Goal: Information Seeking & Learning: Understand process/instructions

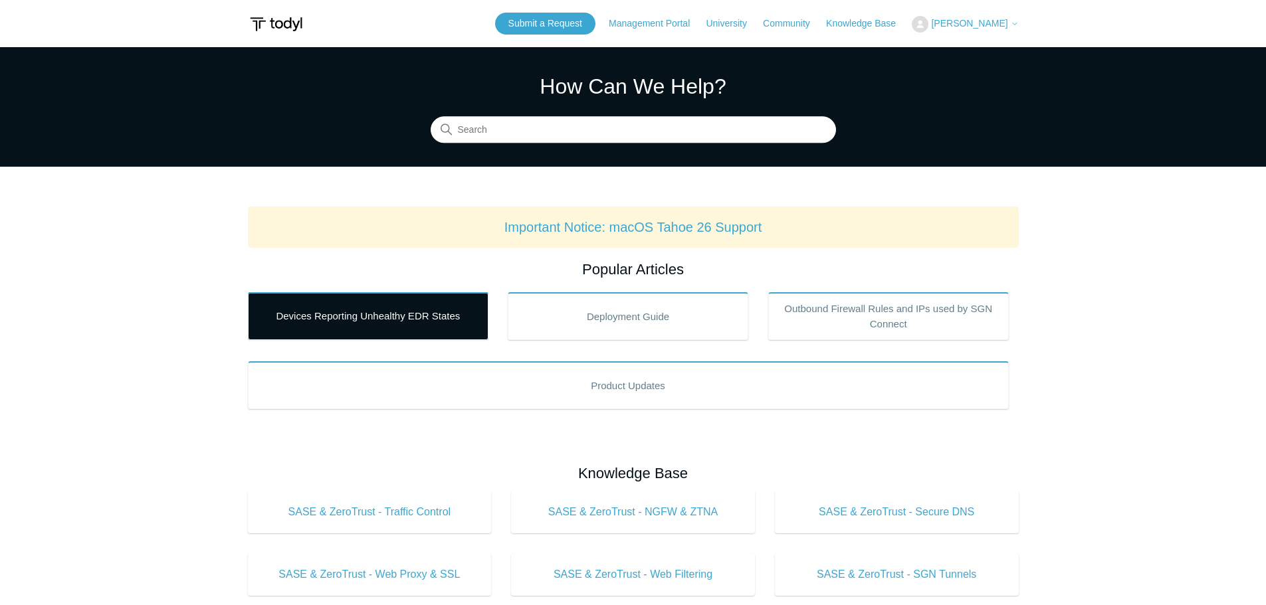
click at [365, 334] on link "Devices Reporting Unhealthy EDR States" at bounding box center [368, 316] width 241 height 48
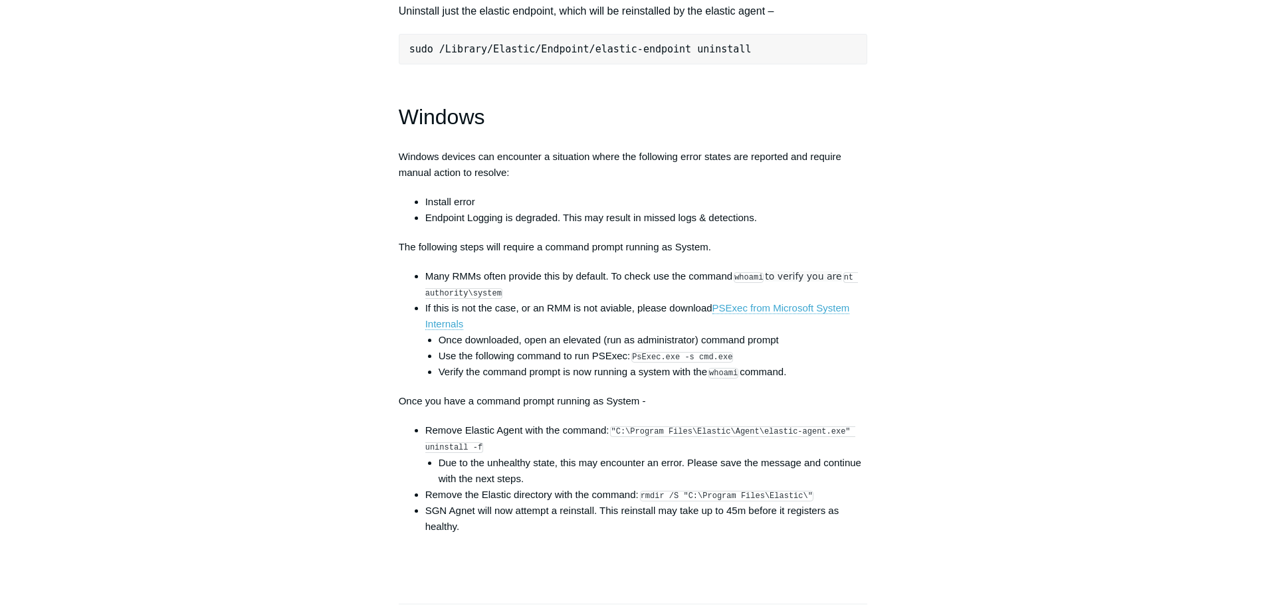
scroll to position [1794, 0]
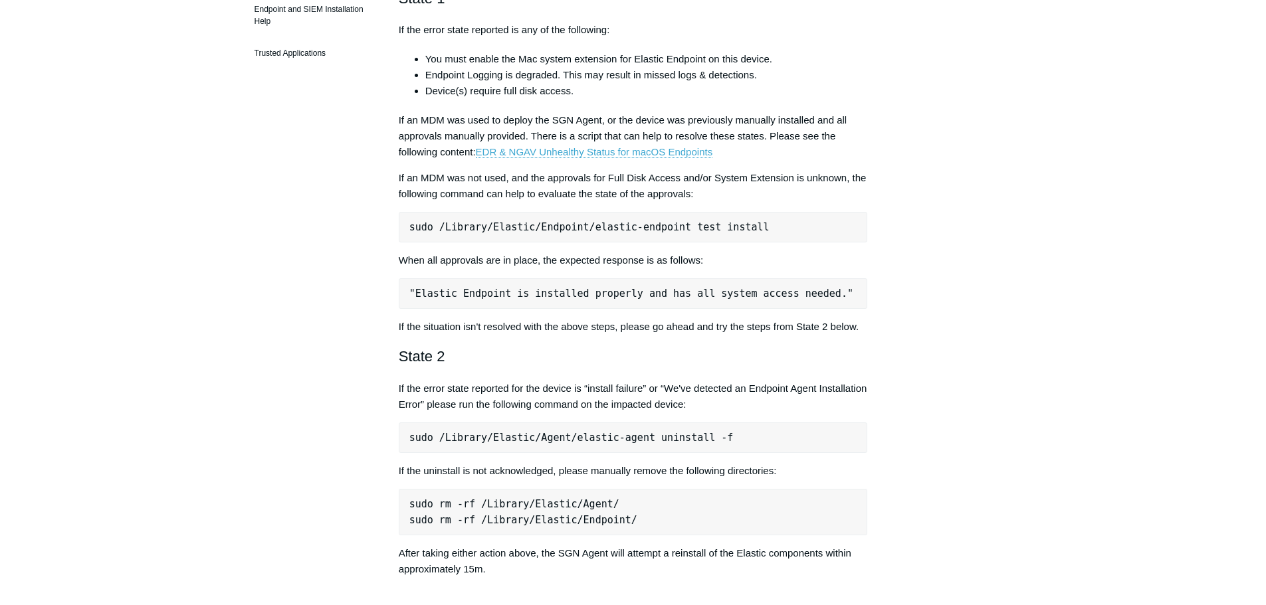
scroll to position [266, 0]
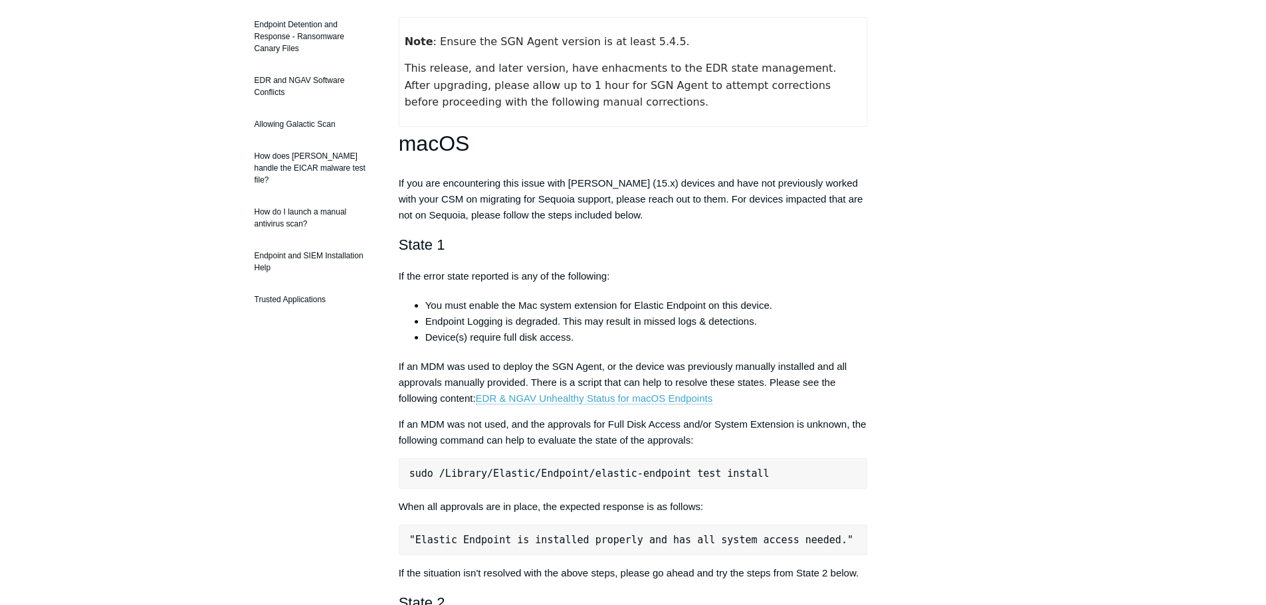
click at [867, 19] on table "Note : Ensure the SGN Agent version is at least 5.4.5. This release, and later …" at bounding box center [633, 72] width 469 height 110
click at [863, 17] on table "Note : Ensure the SGN Agent version is at least 5.4.5. This release, and later …" at bounding box center [633, 72] width 469 height 110
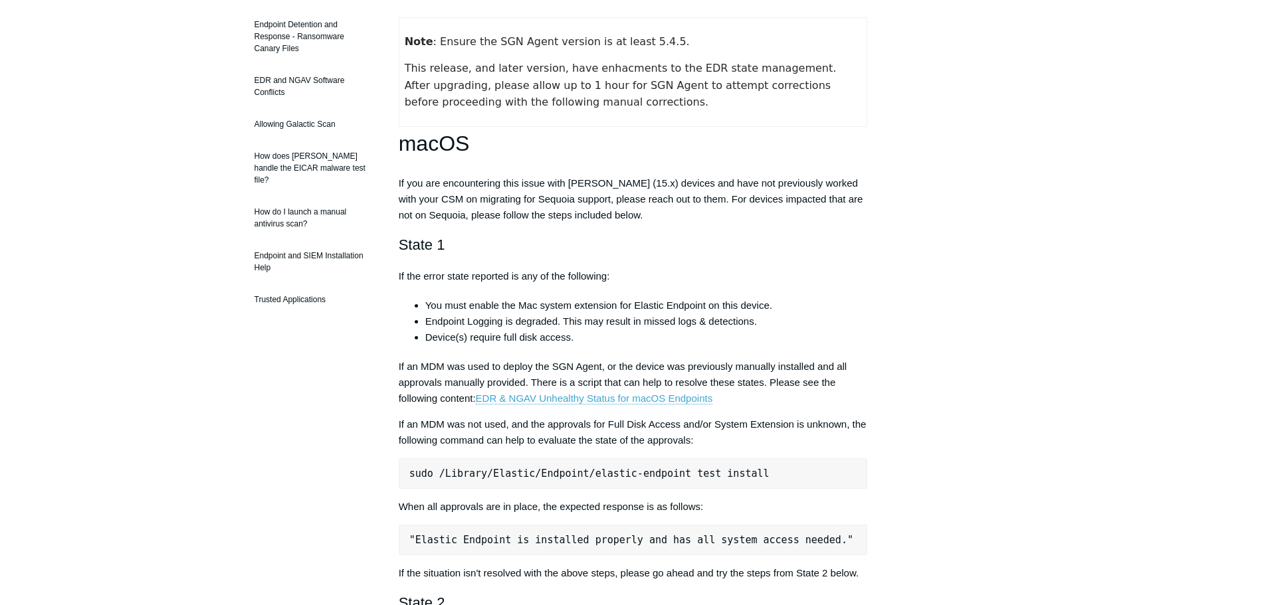
click at [865, 19] on td "Note : Ensure the SGN Agent version is at least 5.4.5. This release, and later …" at bounding box center [633, 71] width 469 height 109
click at [867, 19] on table "Note : Ensure the SGN Agent version is at least 5.4.5. This release, and later …" at bounding box center [633, 72] width 469 height 110
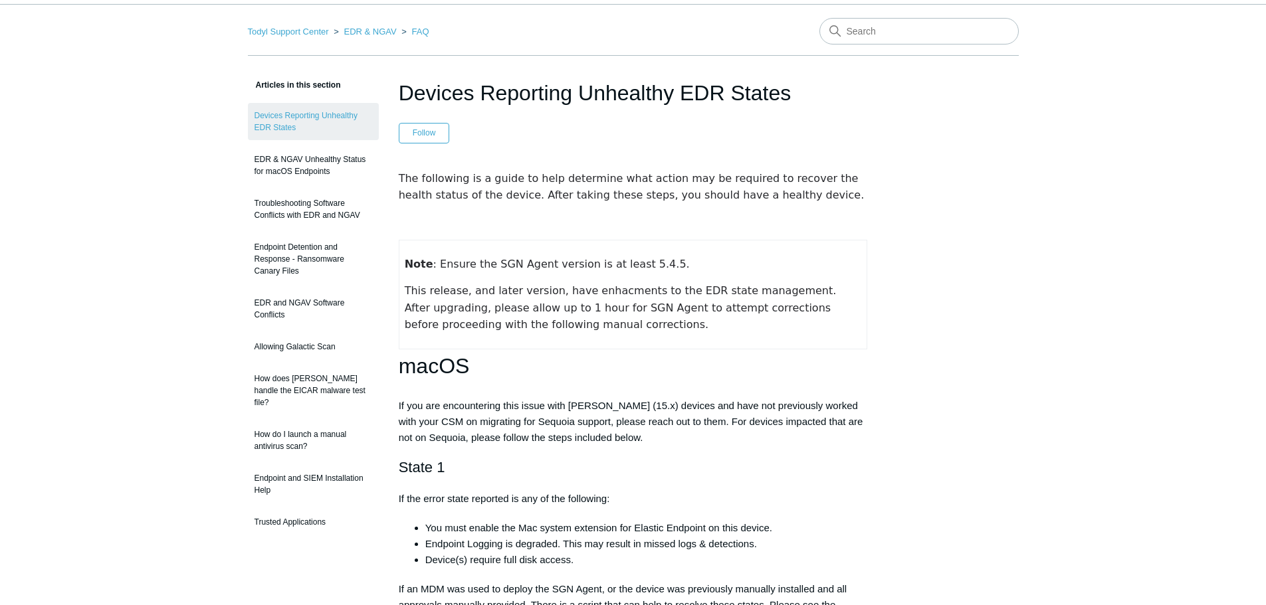
scroll to position [66, 0]
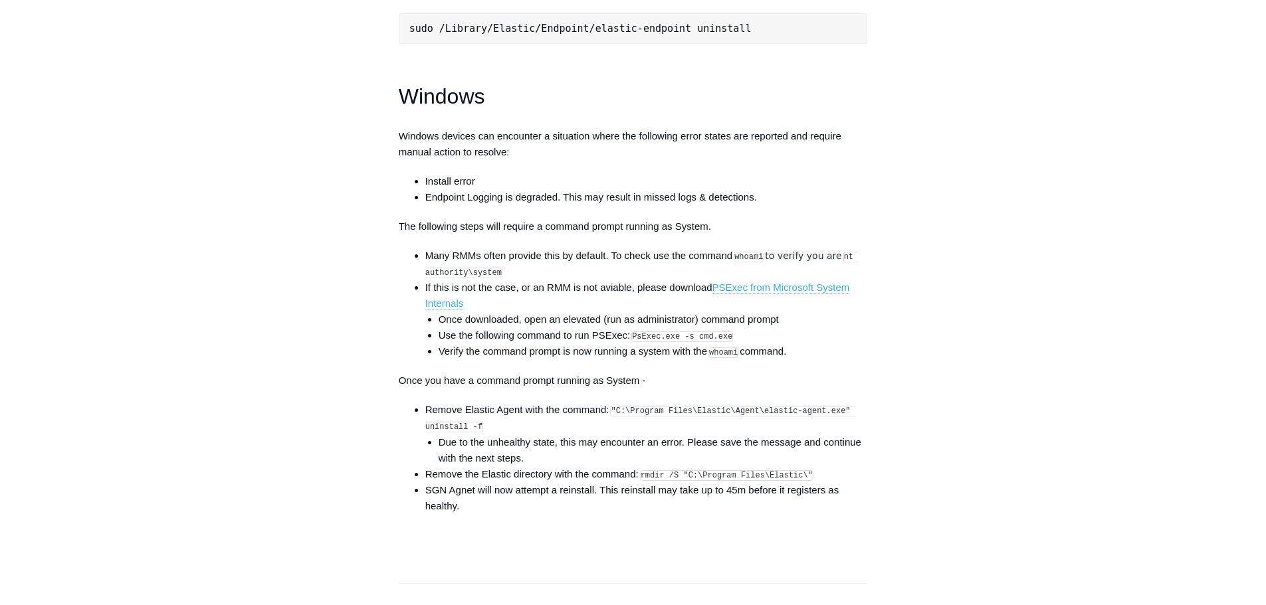
scroll to position [1861, 0]
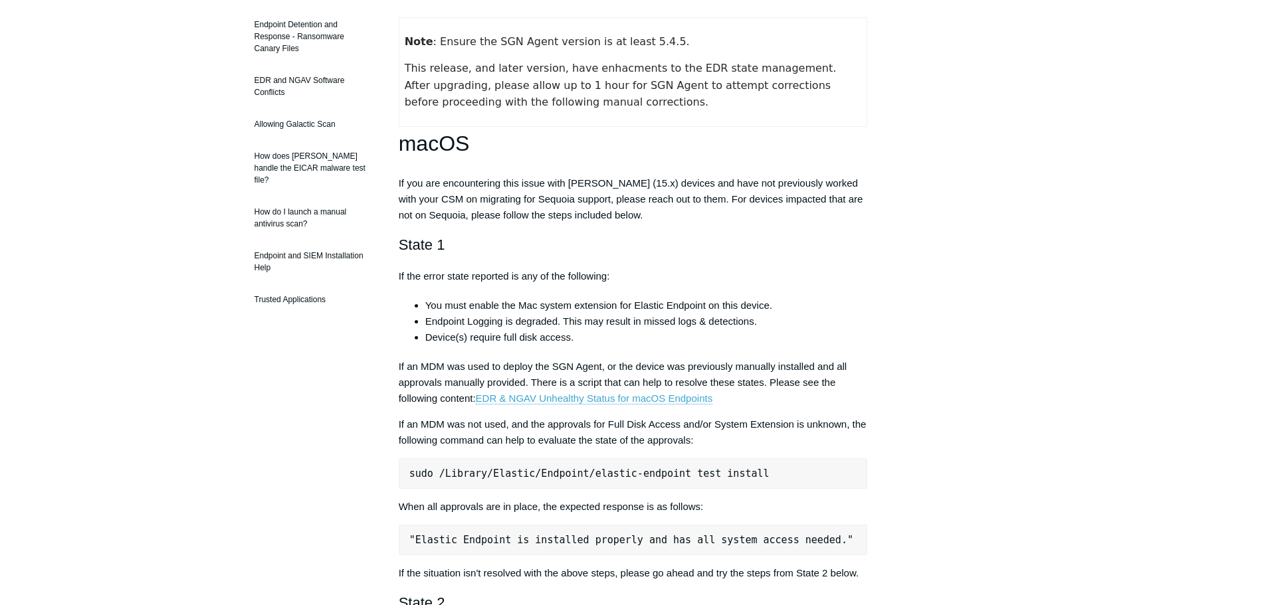
scroll to position [0, 0]
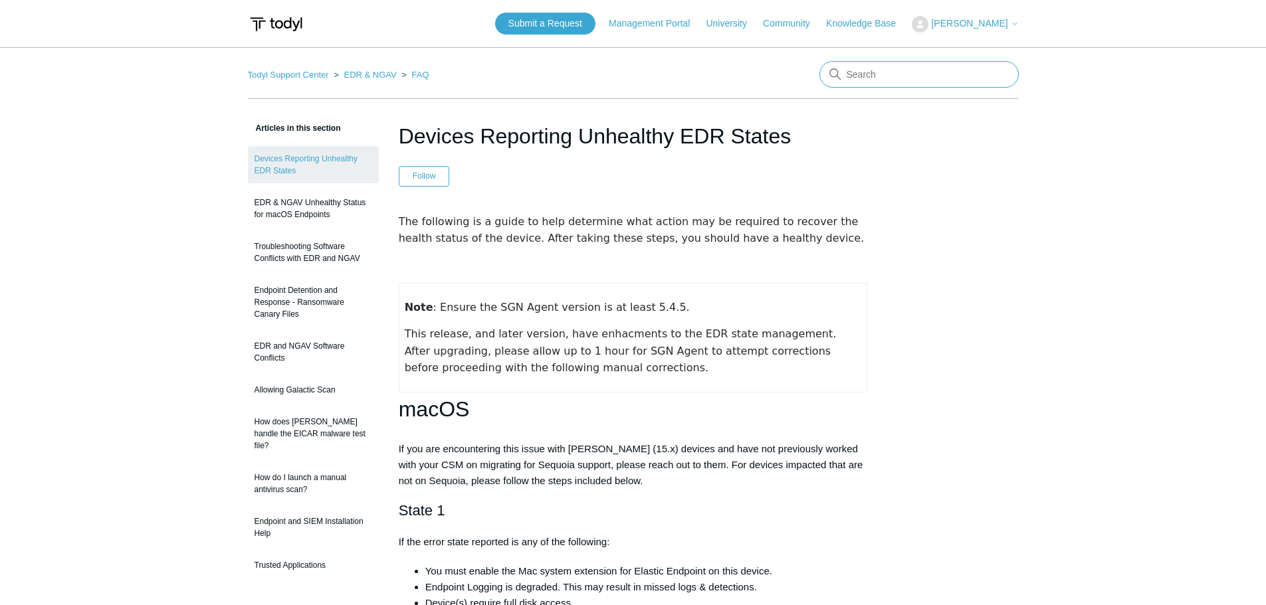
click at [936, 74] on input "Search" at bounding box center [918, 74] width 199 height 27
click at [744, 70] on nav "Todyl Support Center EDR & NGAV FAQ" at bounding box center [633, 80] width 771 height 38
click at [675, 27] on link "Management Portal" at bounding box center [656, 24] width 94 height 14
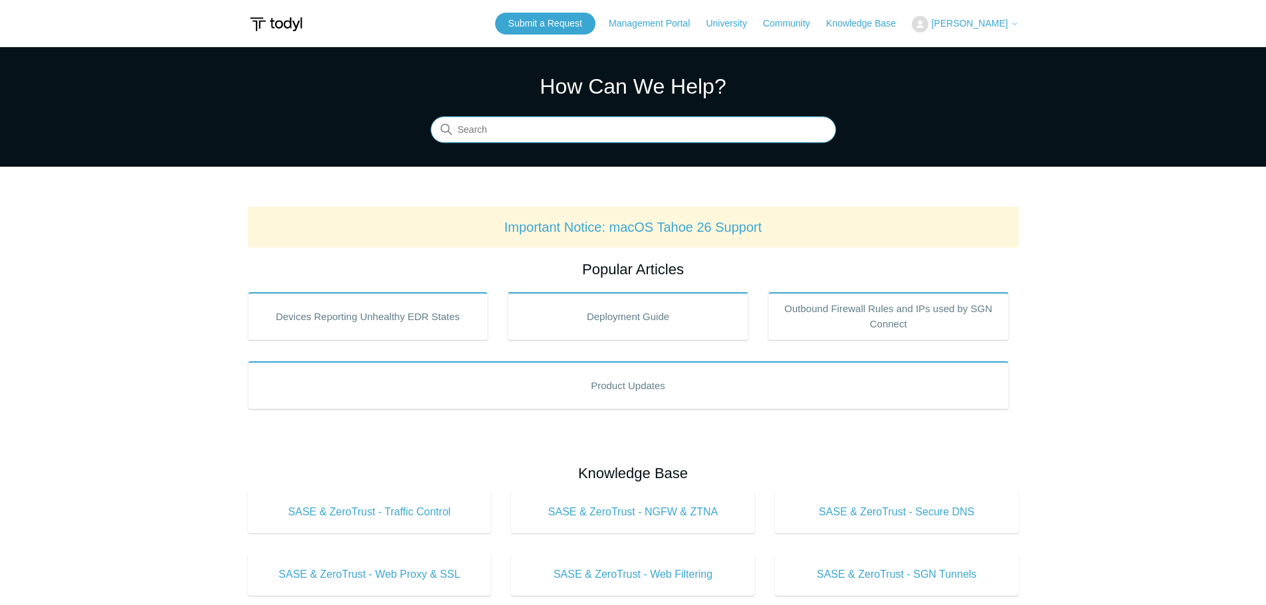
drag, startPoint x: 623, startPoint y: 142, endPoint x: 625, endPoint y: 134, distance: 7.8
click at [624, 138] on input "Search" at bounding box center [633, 130] width 405 height 27
click at [625, 134] on input "Search" at bounding box center [633, 130] width 405 height 27
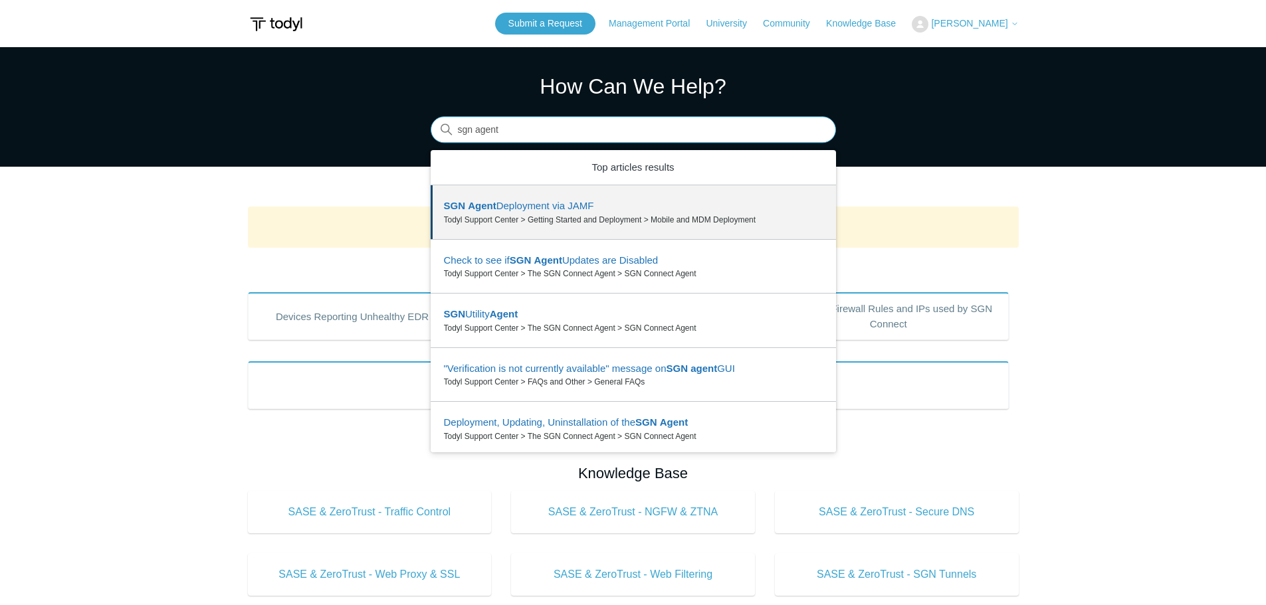
type input "sgn agent"
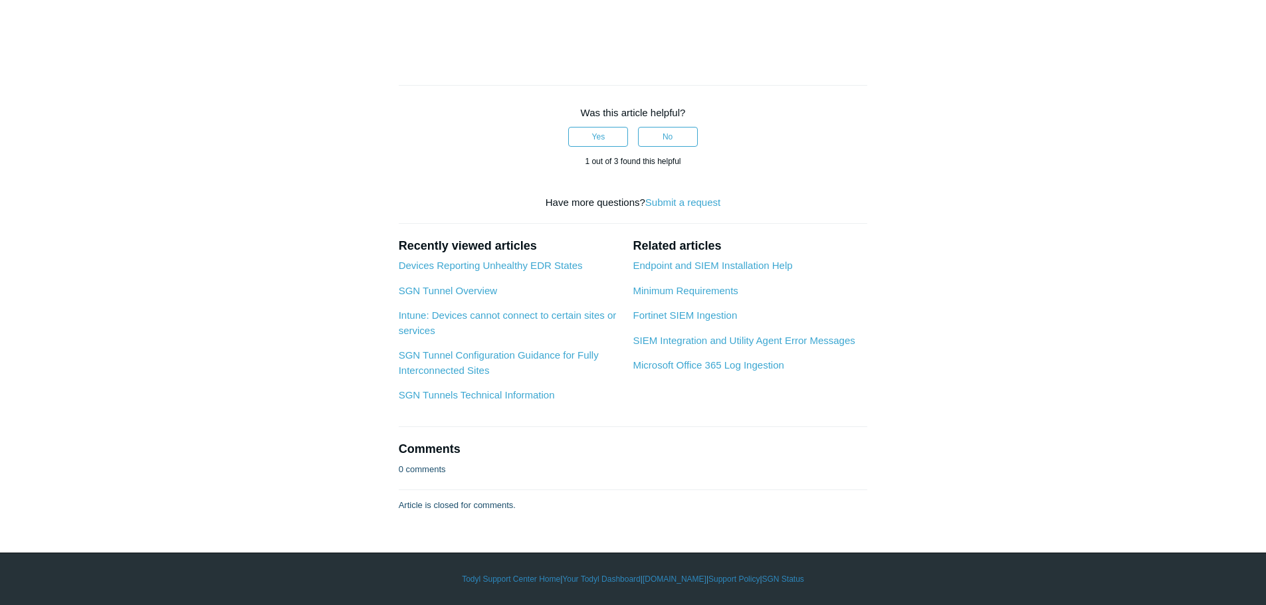
scroll to position [1342, 0]
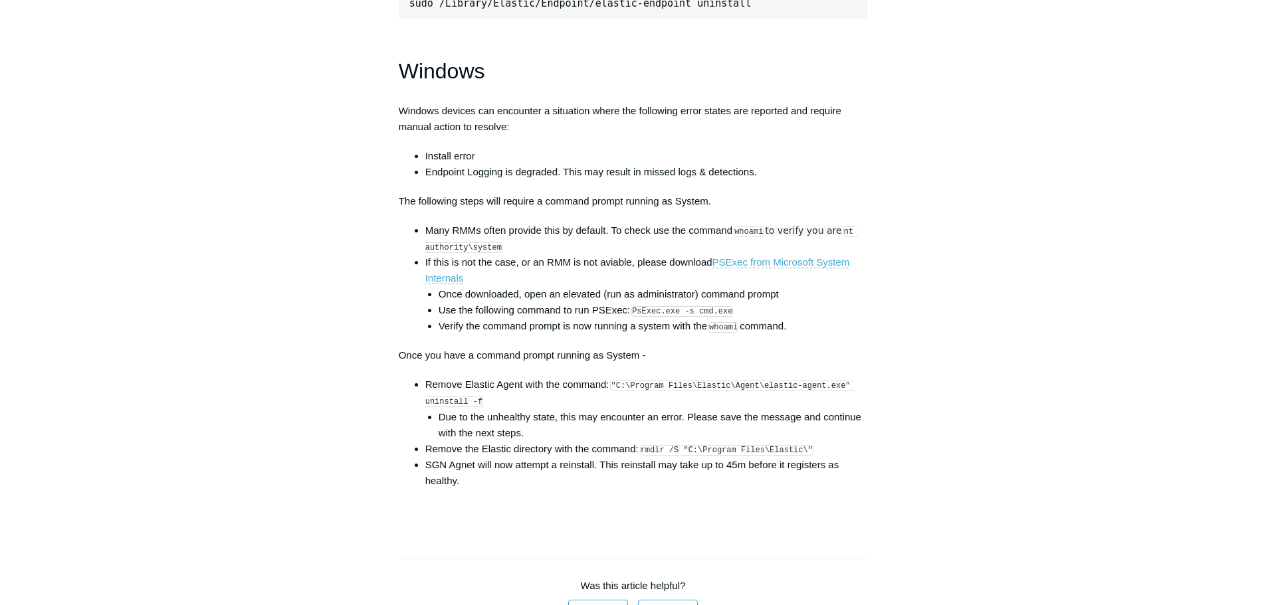
scroll to position [1861, 0]
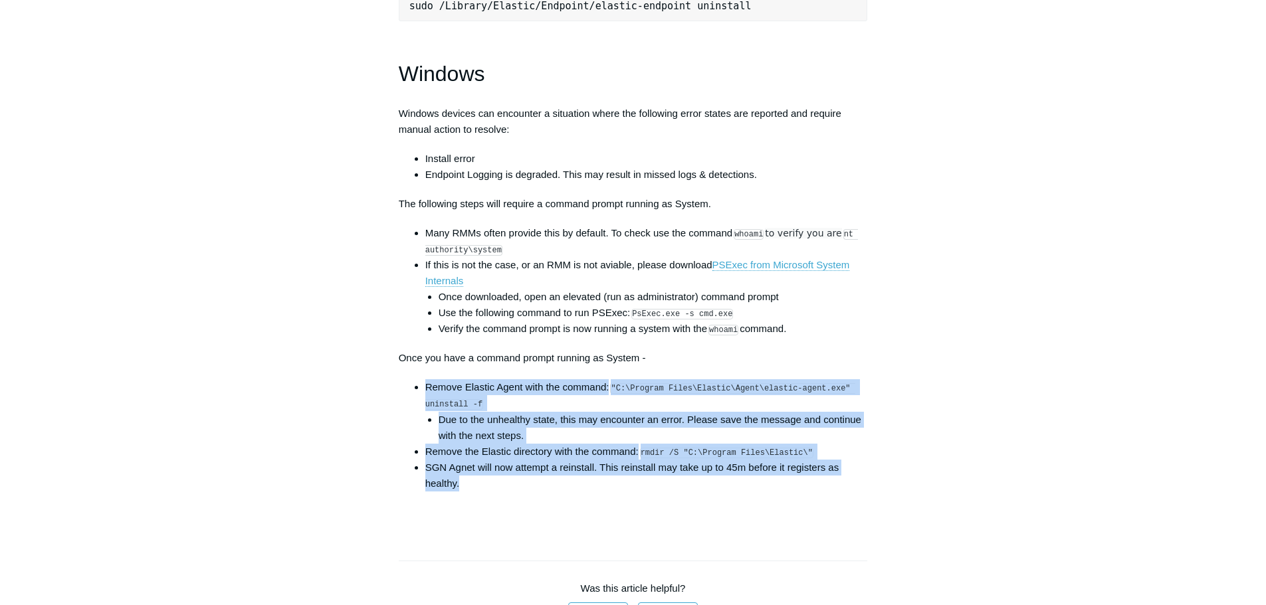
drag, startPoint x: 484, startPoint y: 492, endPoint x: 429, endPoint y: 405, distance: 103.6
click at [429, 405] on ul "Remove Elastic Agent with the command: "C:\Program Files\Elastic\Agent\elastic-…" at bounding box center [640, 436] width 456 height 112
click at [429, 405] on li "Remove Elastic Agent with the command: "C:\Program Files\Elastic\Agent\elastic-…" at bounding box center [646, 412] width 443 height 64
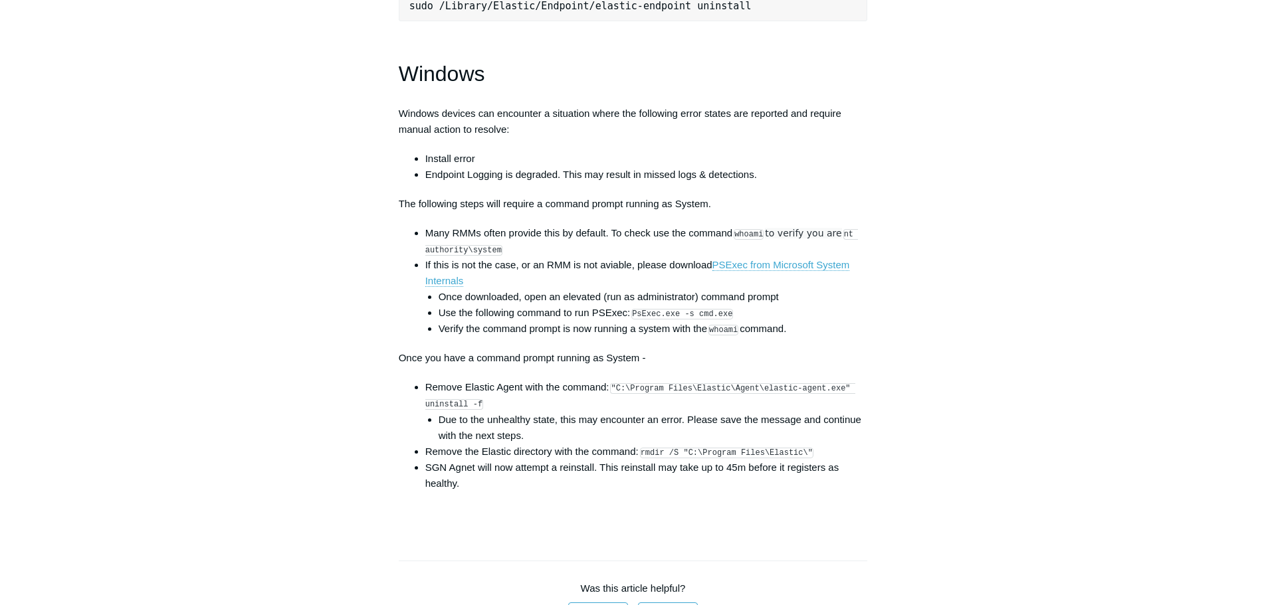
click at [834, 440] on li "Due to the unhealthy state, this may encounter an error. Please save the messag…" at bounding box center [653, 428] width 429 height 32
click at [843, 475] on li "SGN Agnet will now attempt a reinstall. This reinstall may take up to 45m befor…" at bounding box center [646, 476] width 443 height 32
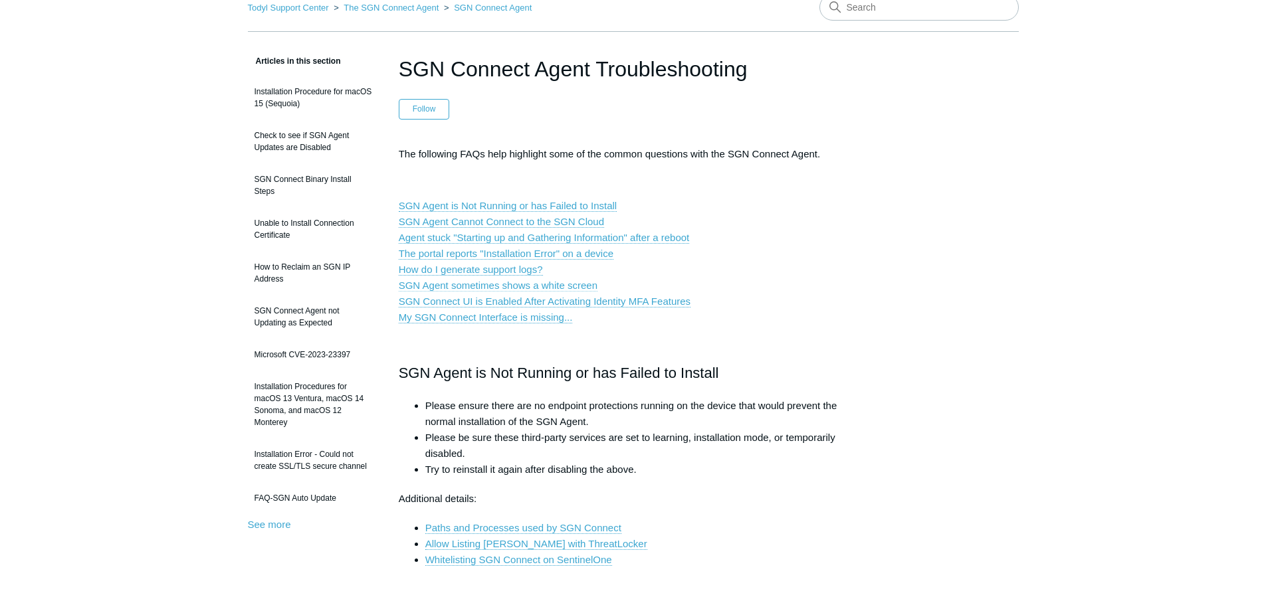
scroll to position [66, 0]
click at [507, 270] on link "How do I generate support logs?" at bounding box center [471, 271] width 144 height 12
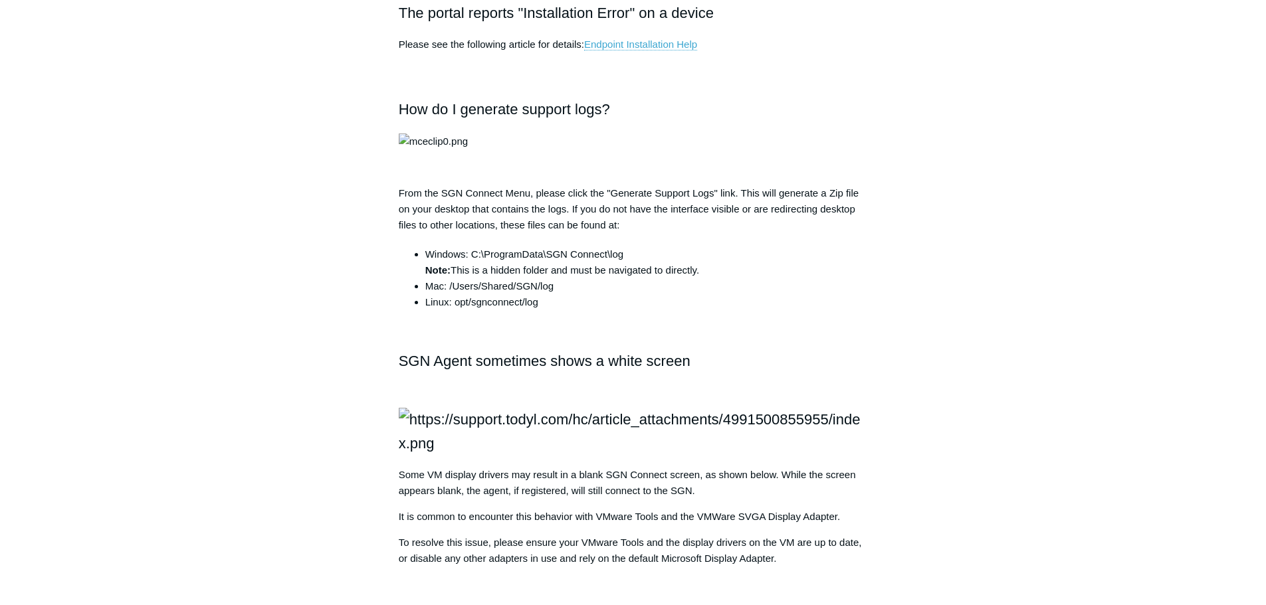
scroll to position [1155, 0]
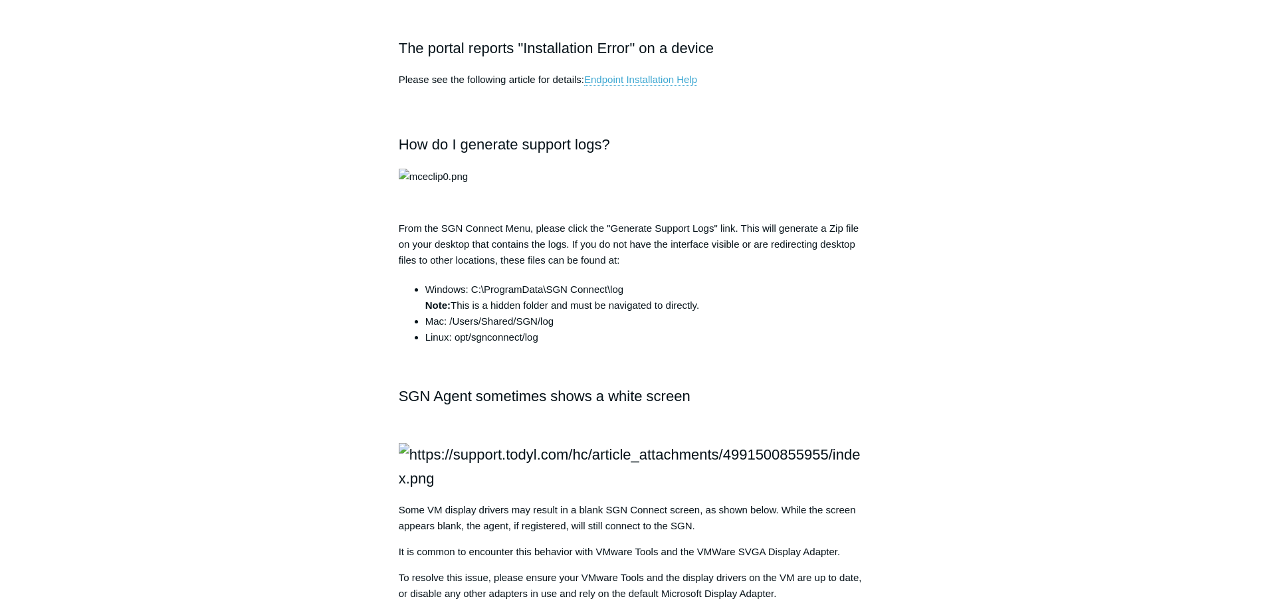
click at [369, 316] on aside "Articles in this section Installation Procedure for macOS 15 (Sequoia) Check to…" at bounding box center [313, 153] width 131 height 2376
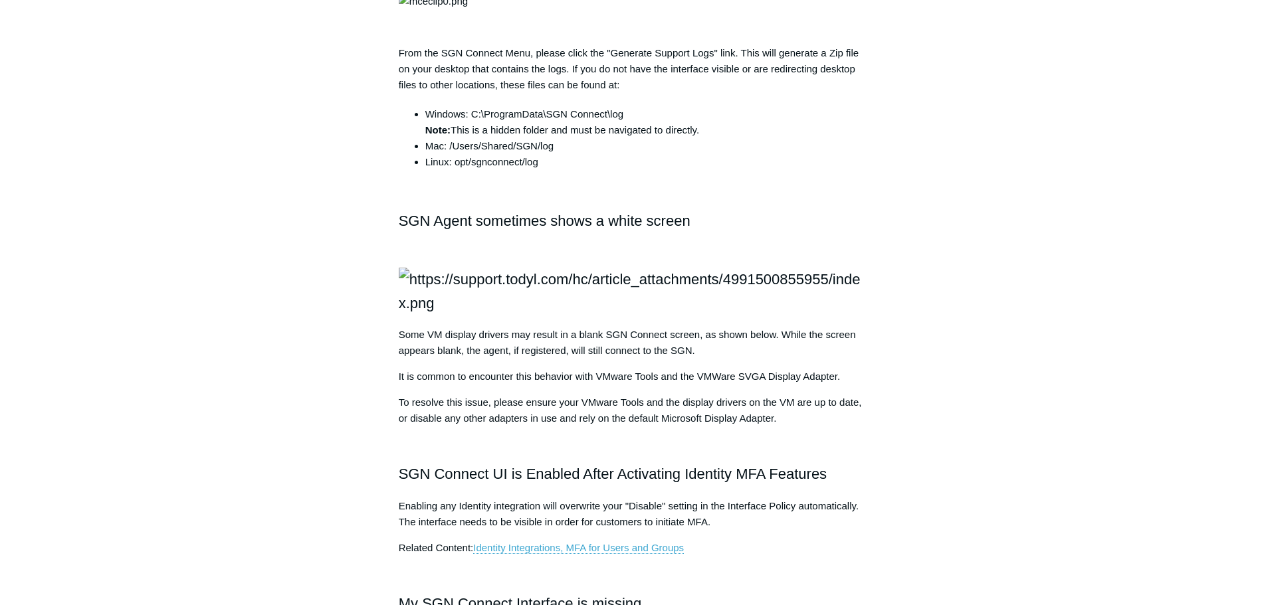
scroll to position [1355, 0]
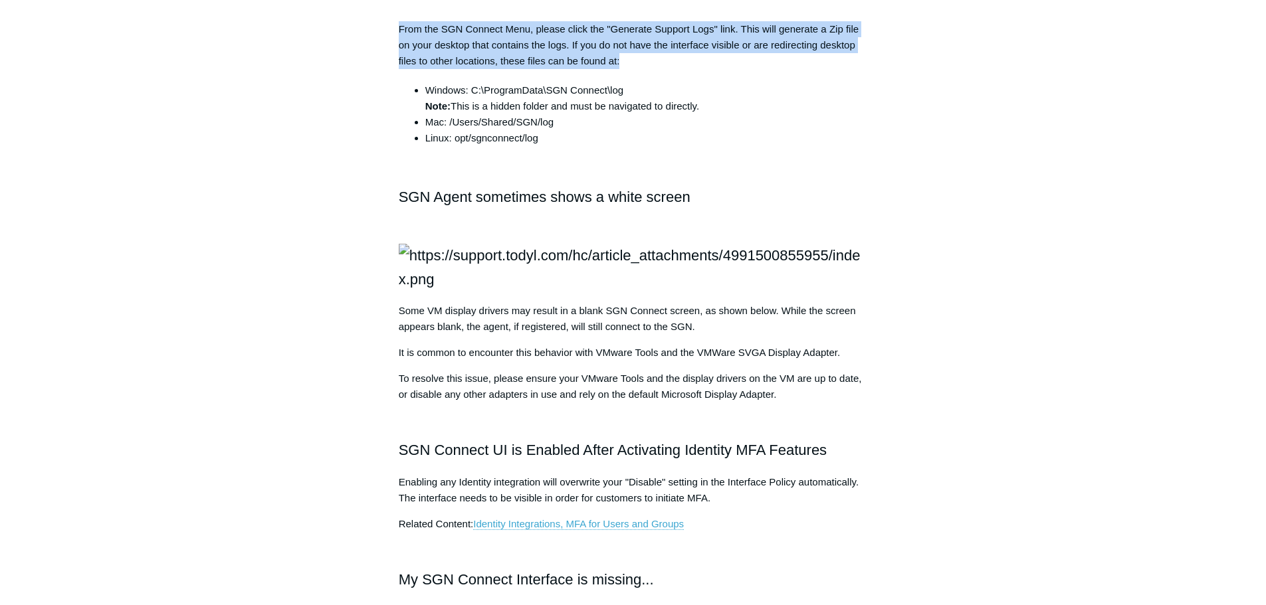
drag, startPoint x: 399, startPoint y: 362, endPoint x: 674, endPoint y: 394, distance: 276.4
click at [674, 69] on p "From the SGN Connect Menu, please click the "Generate Support Logs" link. This …" at bounding box center [633, 45] width 469 height 48
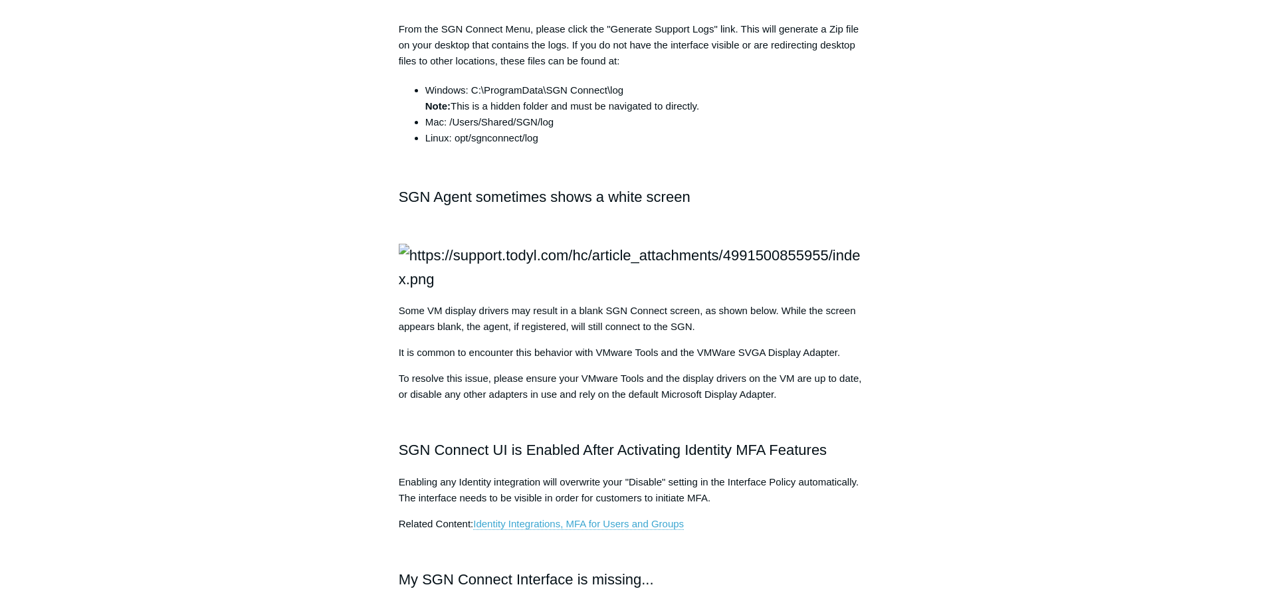
click at [674, 69] on p "From the SGN Connect Menu, please click the "Generate Support Logs" link. This …" at bounding box center [633, 45] width 469 height 48
drag, startPoint x: 644, startPoint y: 419, endPoint x: 425, endPoint y: 419, distance: 219.3
click at [425, 114] on li "Windows: C:\ProgramData\SGN Connect\log Note: This is a hidden folder and must …" at bounding box center [646, 98] width 443 height 32
copy li "Windows: C:\ProgramData\SGN Connect\log"
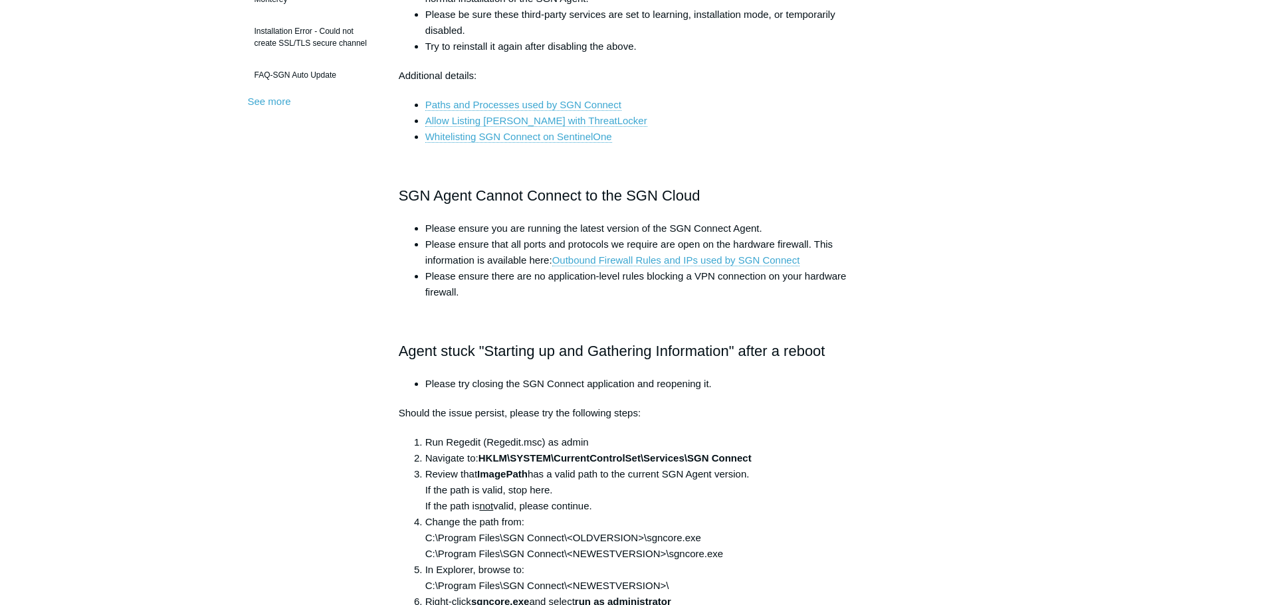
scroll to position [0, 0]
